Goal: Navigation & Orientation: Find specific page/section

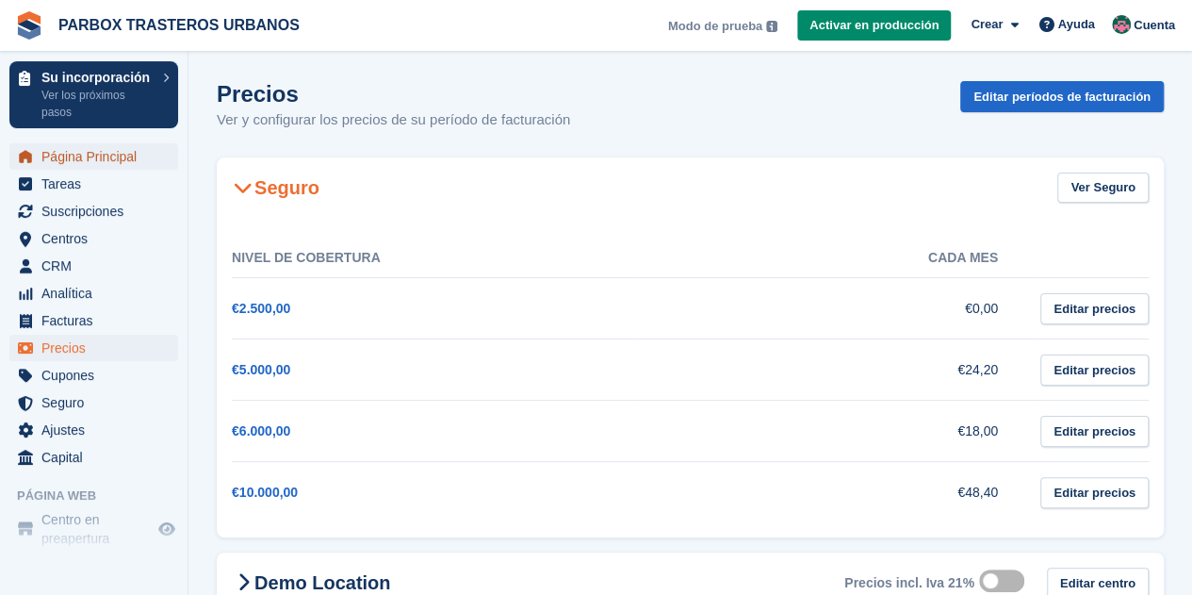
click at [118, 150] on span "Página Principal" at bounding box center [97, 156] width 113 height 26
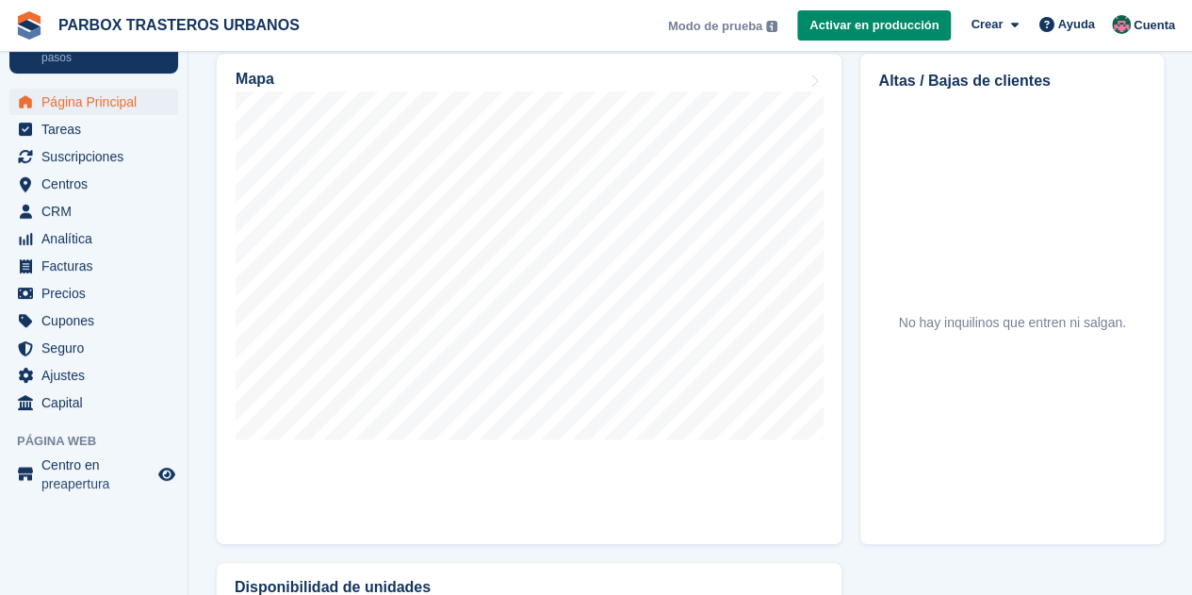
scroll to position [754, 0]
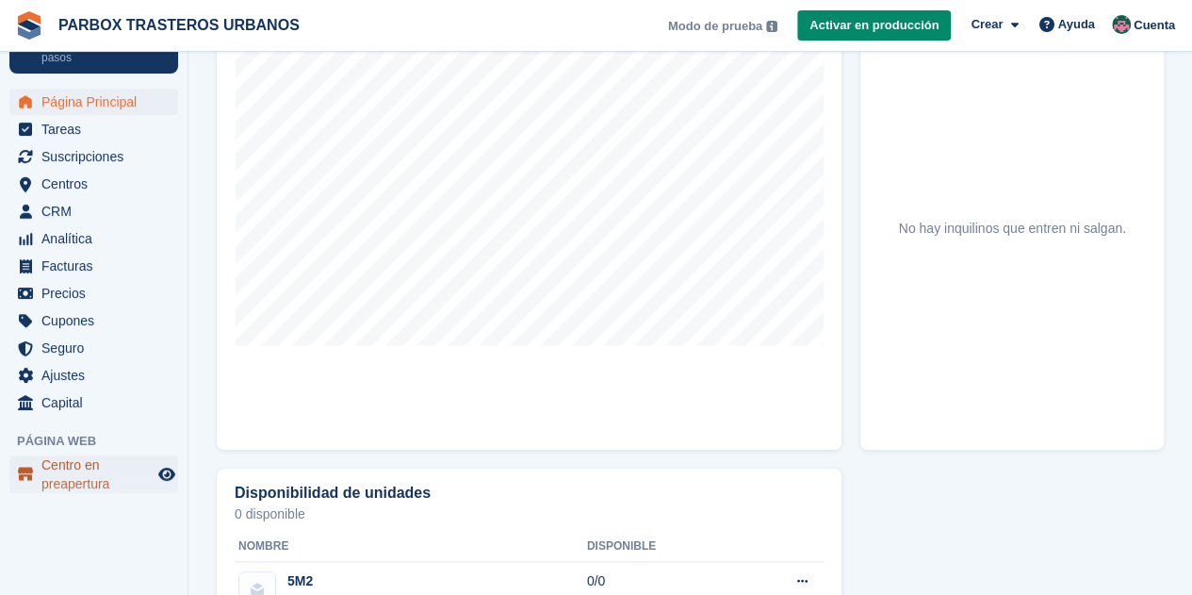
click at [94, 464] on span "Centro en preapertura" at bounding box center [97, 474] width 113 height 38
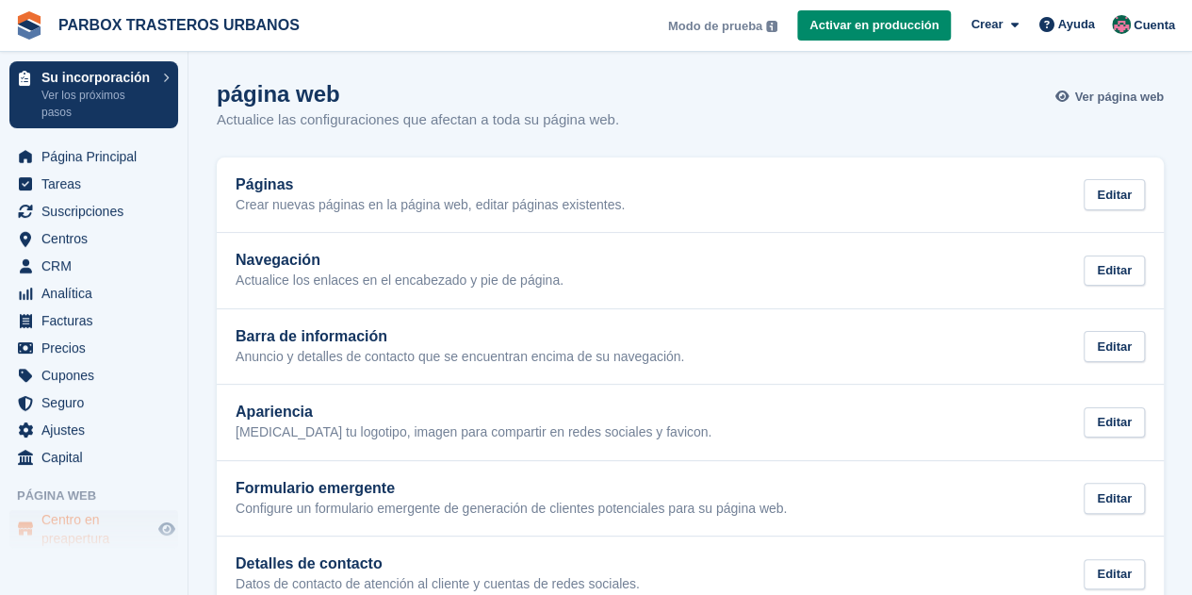
click at [1087, 106] on link "Ver página web" at bounding box center [1112, 96] width 104 height 31
